Goal: Information Seeking & Learning: Learn about a topic

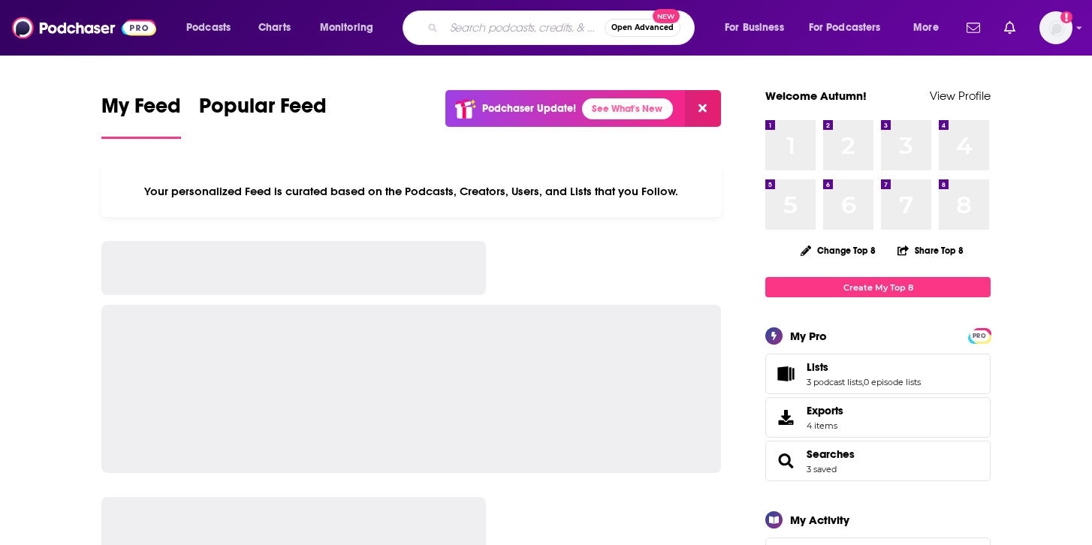
click at [446, 26] on input "Search podcasts, credits, & more..." at bounding box center [524, 28] width 161 height 24
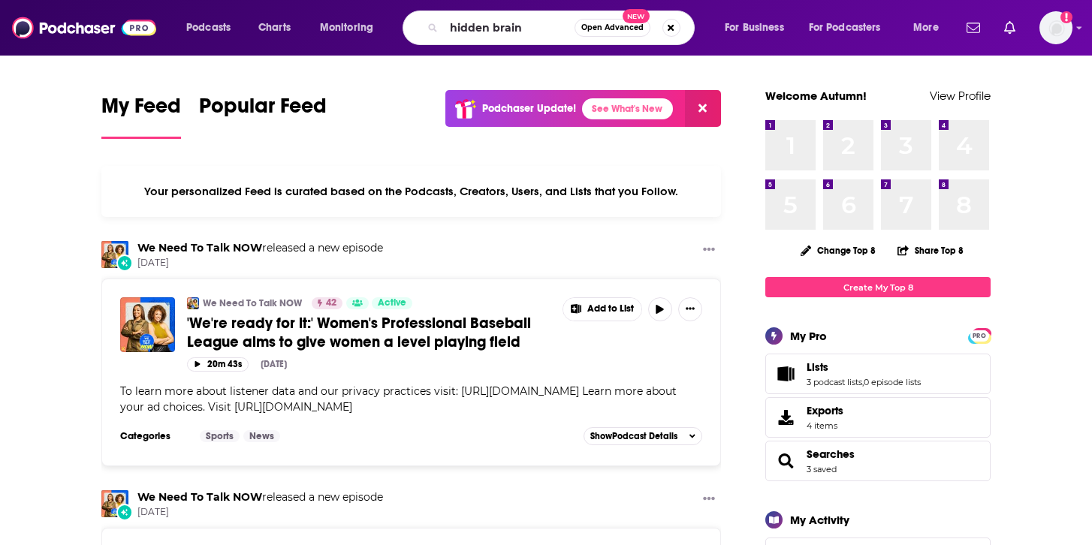
type input "hidden brain"
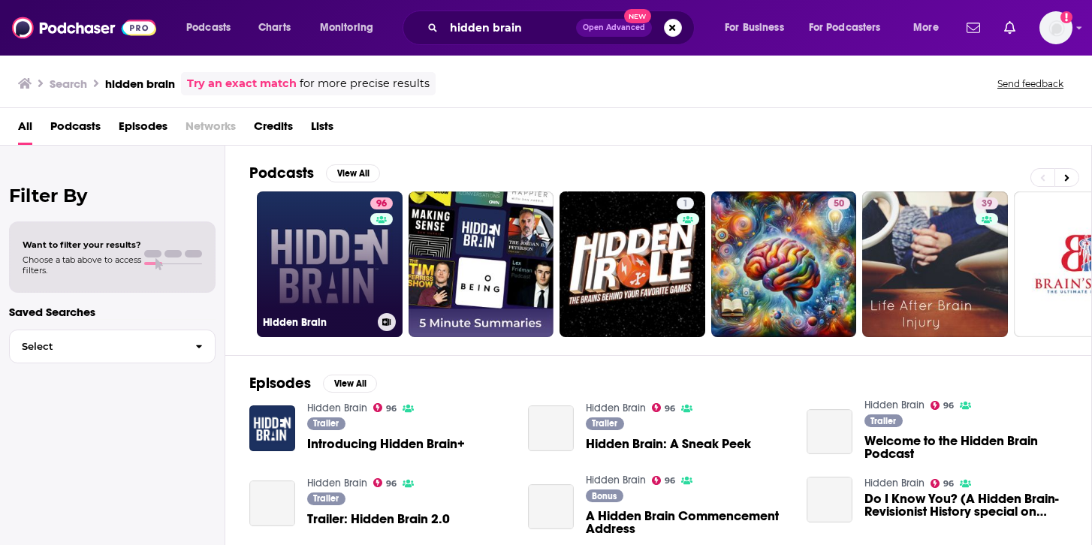
click at [354, 222] on link "96 Hidden Brain" at bounding box center [330, 264] width 146 height 146
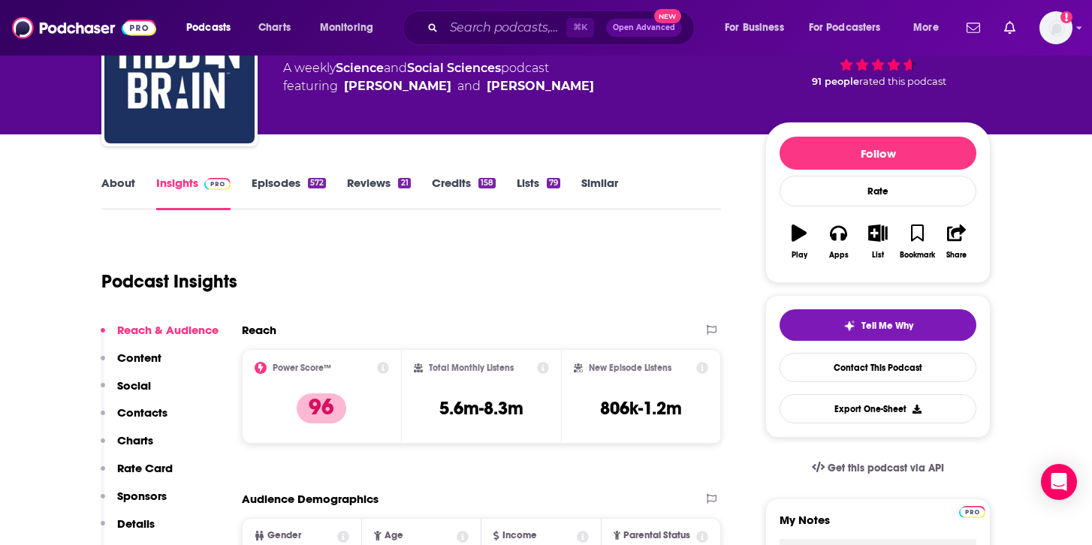
scroll to position [120, 0]
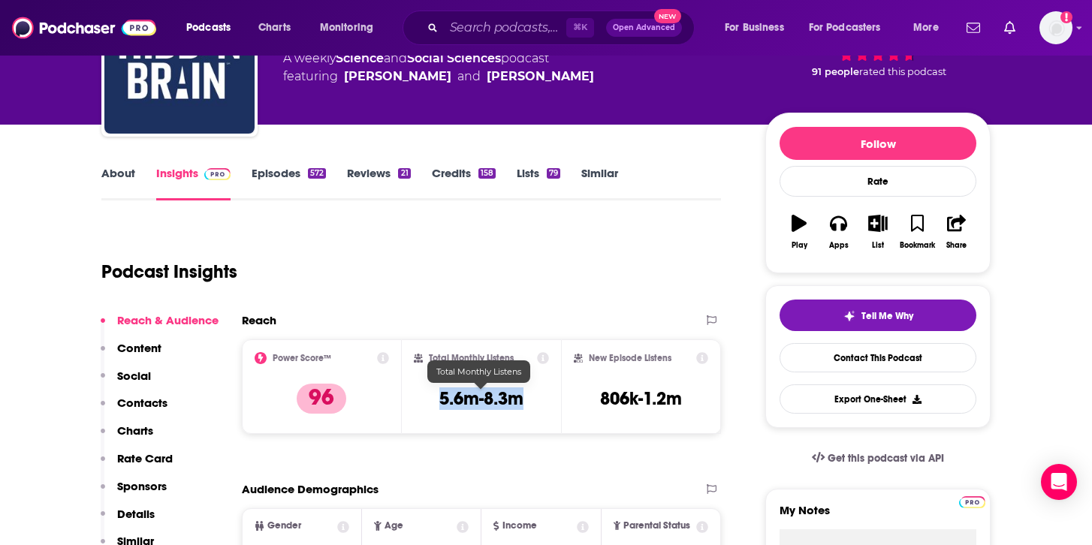
drag, startPoint x: 435, startPoint y: 393, endPoint x: 520, endPoint y: 394, distance: 85.6
click at [520, 394] on div "Total Monthly Listens 5.6m-8.3m" at bounding box center [482, 386] width 136 height 69
copy h3 "5.6m-8.3m"
click at [484, 29] on input "Search podcasts, credits, & more..." at bounding box center [505, 28] width 122 height 24
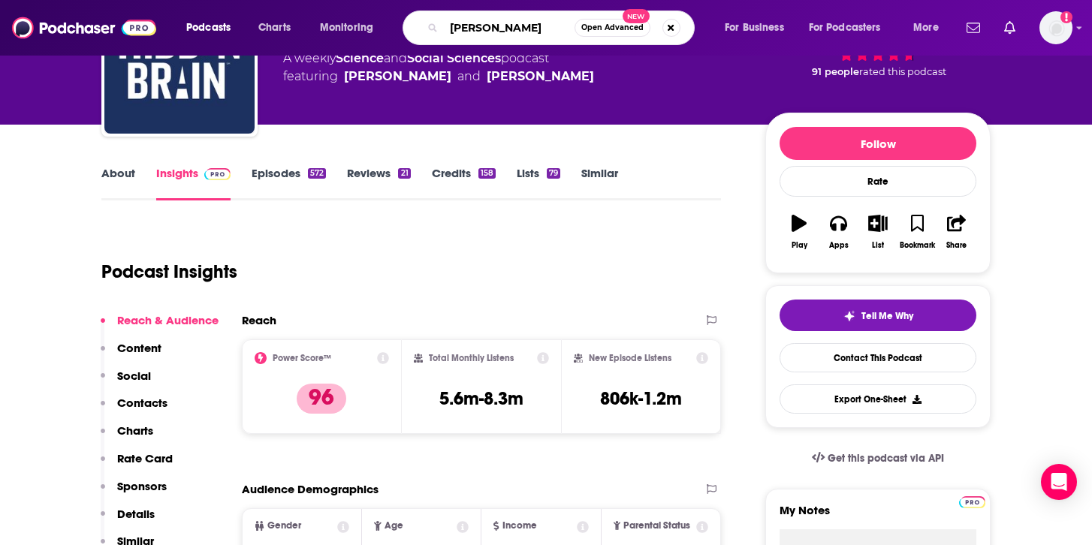
type input "[PERSON_NAME]"
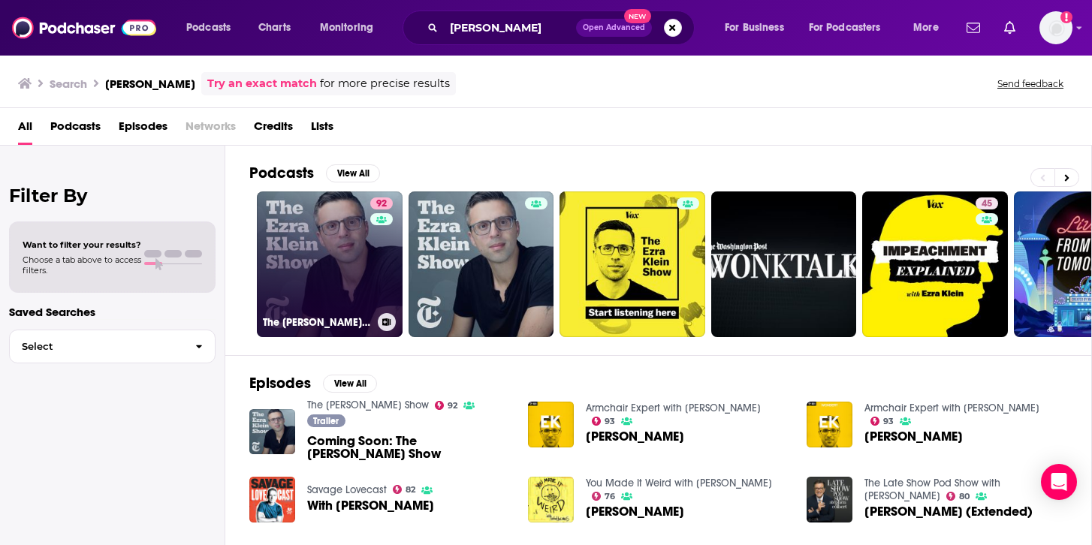
click at [332, 239] on link "92 The [PERSON_NAME] Show" at bounding box center [330, 264] width 146 height 146
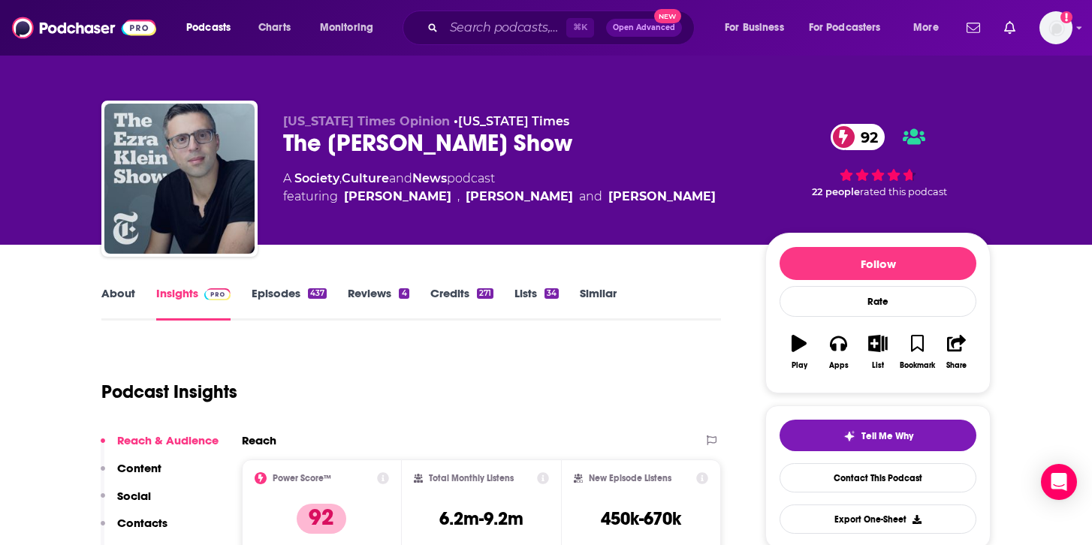
scroll to position [43, 0]
